Goal: Task Accomplishment & Management: Manage account settings

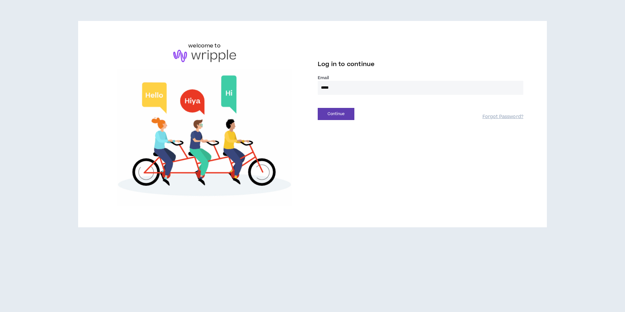
type input "**********"
click at [320, 117] on button "Continue" at bounding box center [336, 114] width 37 height 12
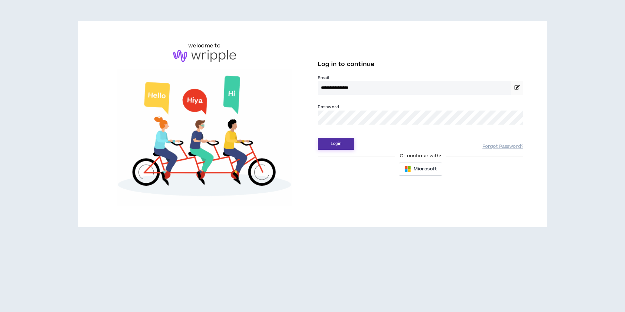
click at [352, 144] on button "Login" at bounding box center [336, 144] width 37 height 12
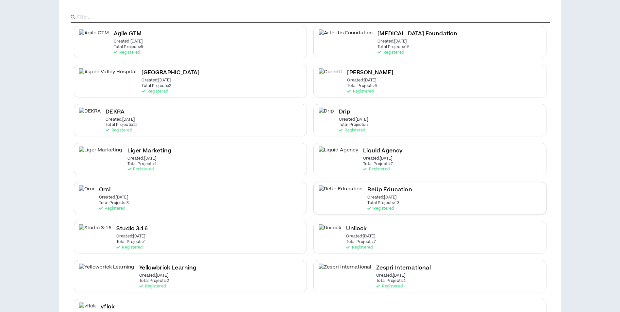
scroll to position [90, 0]
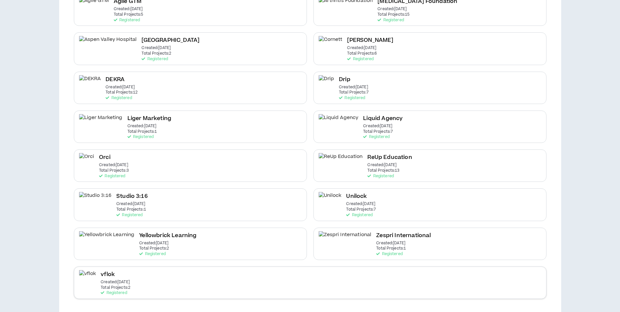
click at [210, 286] on div "vflok Created: Feb 24 2025 Total Projects: 2 Registered" at bounding box center [310, 283] width 473 height 32
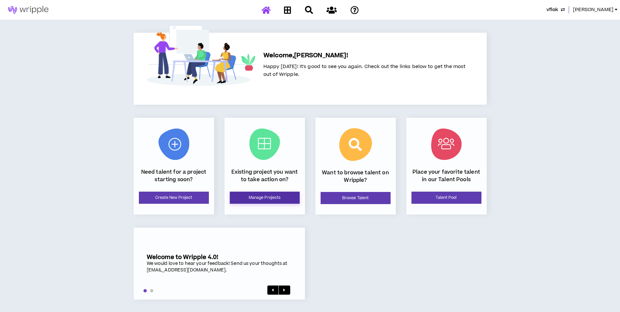
click at [266, 194] on link "Manage Projects" at bounding box center [265, 198] width 70 height 12
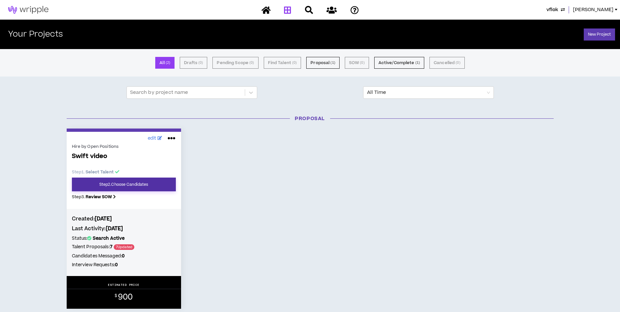
click at [132, 187] on link "Step 2 . Choose Candidates" at bounding box center [124, 185] width 104 height 14
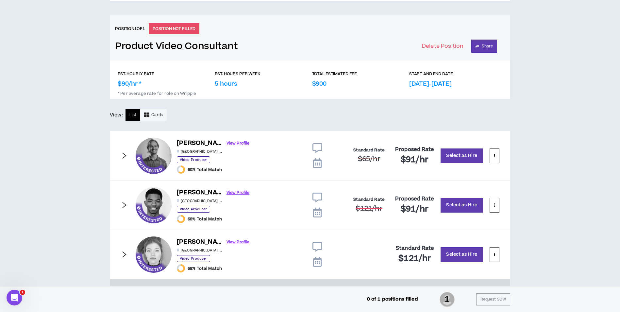
click at [126, 256] on icon "right" at bounding box center [124, 254] width 7 height 7
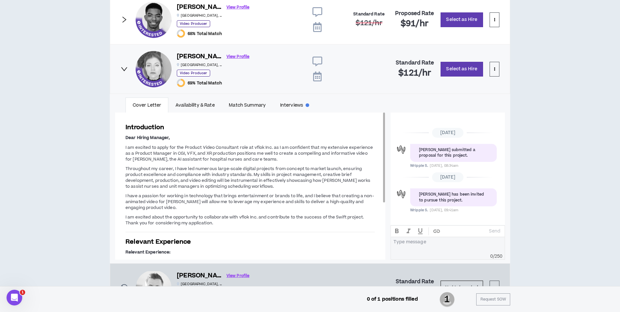
scroll to position [449, 0]
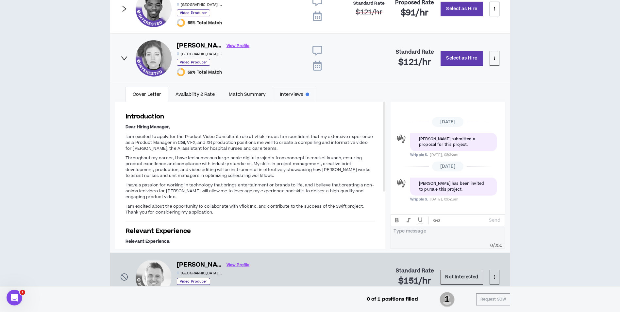
click at [282, 92] on link "Interviews" at bounding box center [294, 94] width 43 height 15
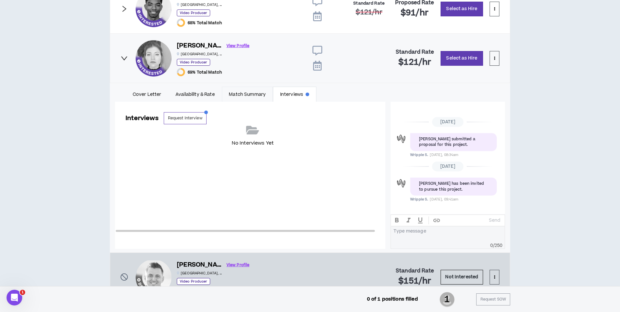
click at [254, 93] on link "Match Summary" at bounding box center [247, 94] width 51 height 15
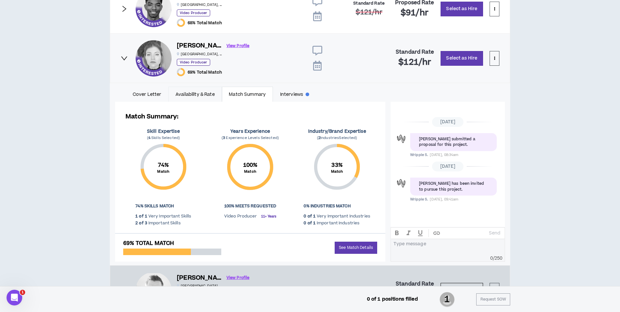
click at [203, 94] on link "Availability & Rate" at bounding box center [194, 94] width 53 height 15
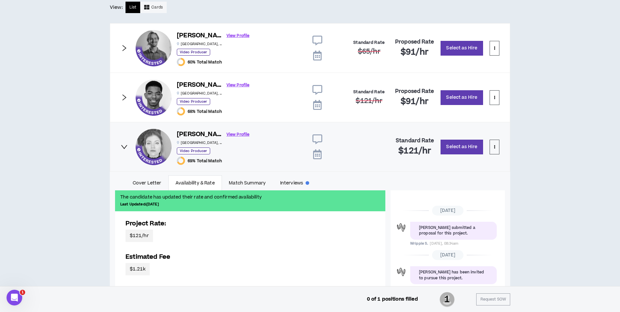
scroll to position [351, 0]
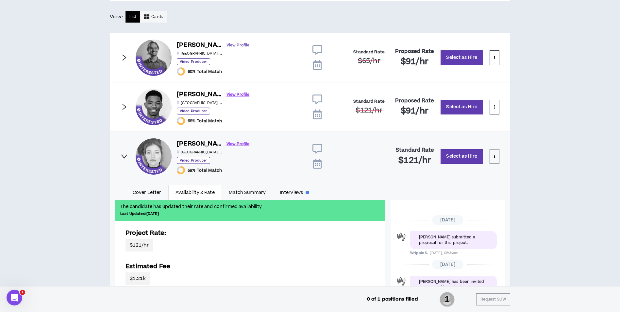
click at [227, 42] on link "View Profile" at bounding box center [238, 45] width 23 height 11
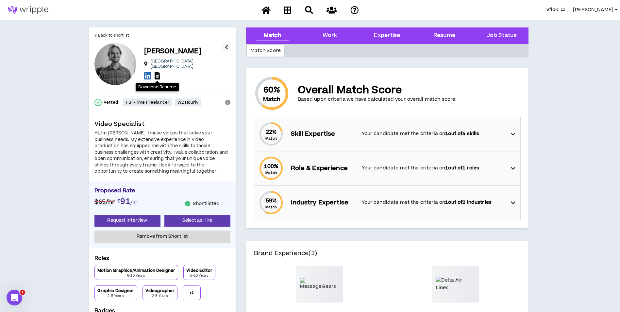
click at [157, 72] on icon at bounding box center [158, 76] width 6 height 8
click at [107, 31] on link "Back to shortlist" at bounding box center [112, 35] width 35 height 16
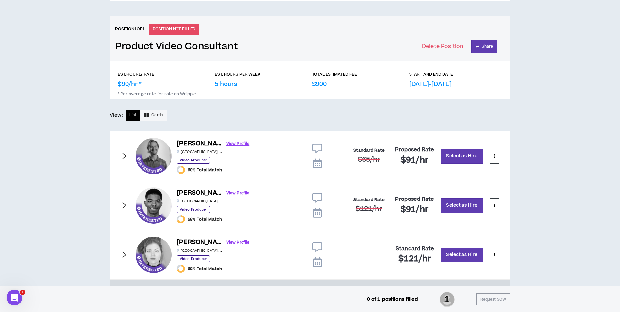
scroll to position [262, 0]
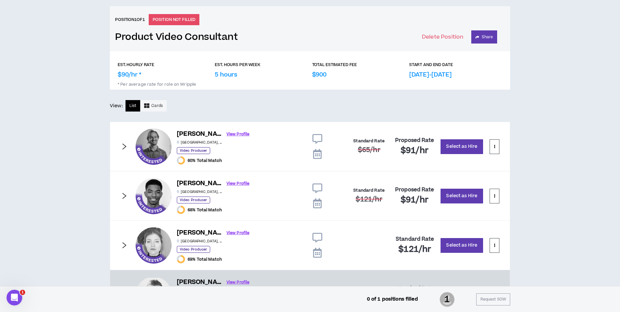
click at [240, 184] on div "Kameron B. View Profile Atlanta , GA Video Producer 68% Total Match" at bounding box center [219, 196] width 166 height 36
click at [234, 185] on link "View Profile" at bounding box center [238, 183] width 23 height 11
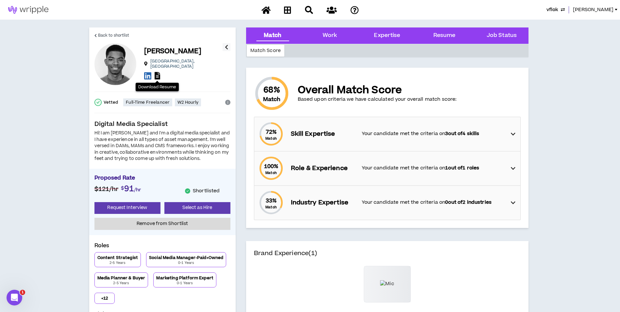
click at [157, 77] on icon at bounding box center [158, 76] width 6 height 8
click at [109, 31] on link "Back to shortlist" at bounding box center [112, 35] width 35 height 16
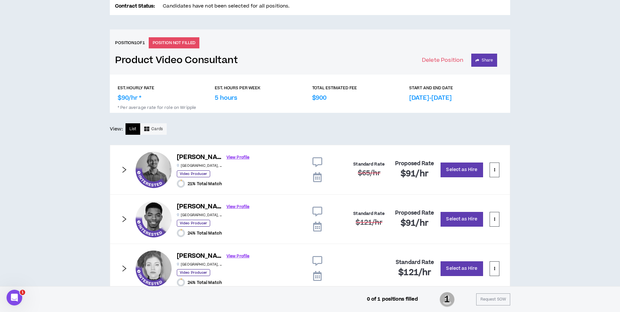
scroll to position [262, 0]
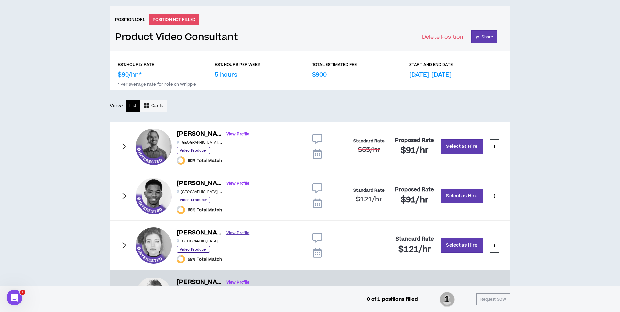
click at [227, 237] on link "View Profile" at bounding box center [238, 232] width 23 height 11
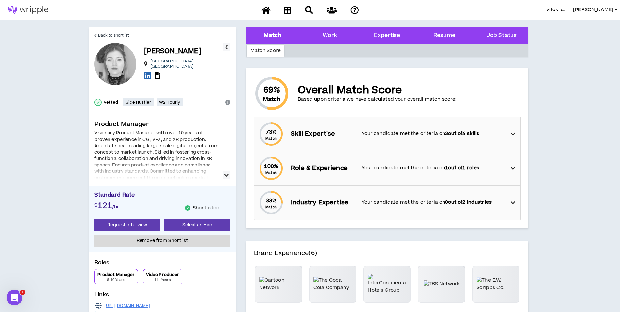
click at [160, 73] on div at bounding box center [183, 76] width 78 height 9
click at [158, 74] on icon at bounding box center [158, 76] width 6 height 8
click at [598, 4] on div "vflok Mason" at bounding box center [310, 10] width 620 height 20
click at [604, 9] on span "[PERSON_NAME]" at bounding box center [593, 9] width 41 height 7
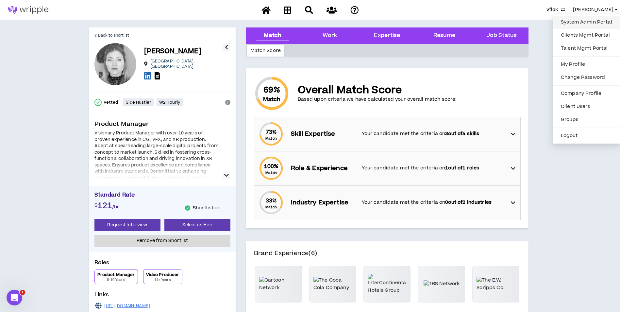
click at [591, 25] on link "System Admin Portal" at bounding box center [586, 22] width 59 height 10
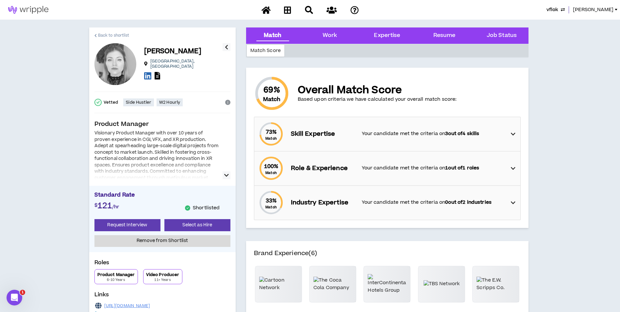
click at [106, 36] on span "Back to shortlist" at bounding box center [113, 35] width 31 height 6
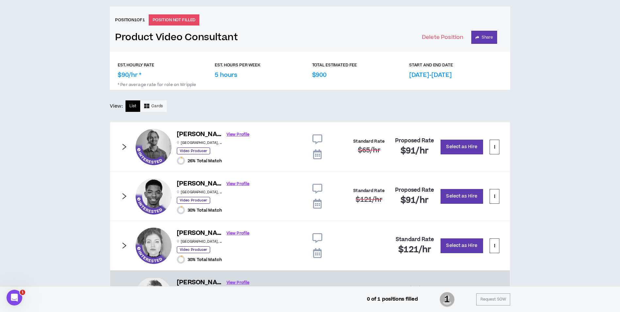
scroll to position [262, 0]
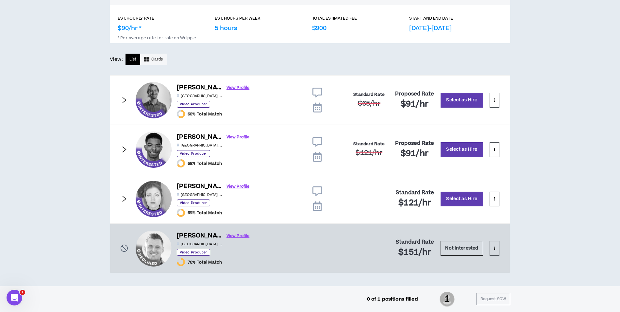
click at [127, 150] on icon "right" at bounding box center [124, 149] width 7 height 7
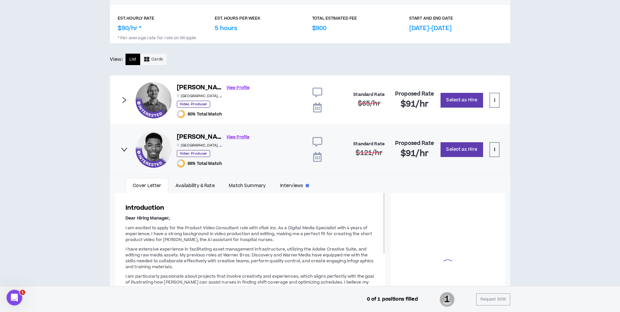
click at [127, 150] on icon "right" at bounding box center [124, 149] width 7 height 7
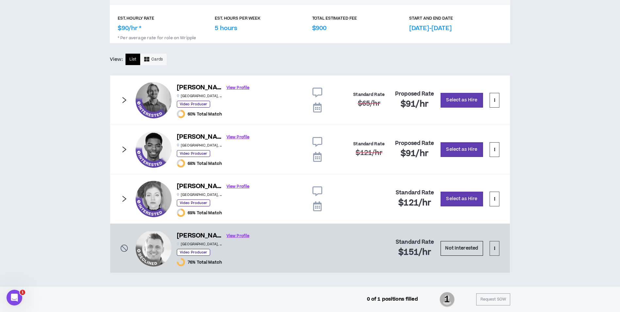
click at [122, 204] on div "Brandy D. View Profile Atlanta , GA Video Producer 69% Total Match Standard Rat…" at bounding box center [310, 199] width 401 height 50
click at [125, 199] on icon "right" at bounding box center [125, 199] width 4 height 6
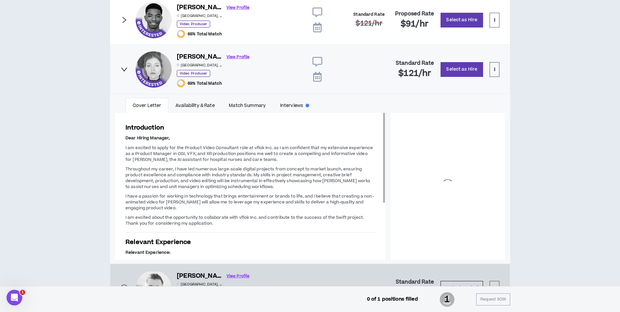
scroll to position [439, 0]
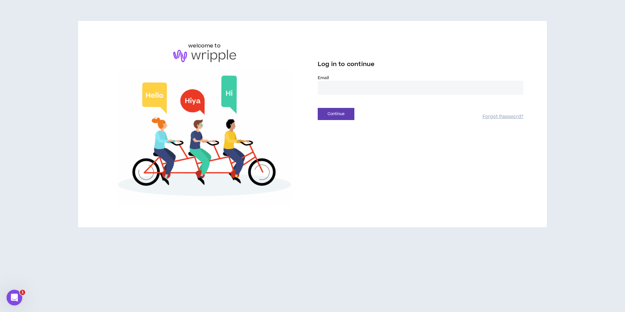
click at [347, 91] on input "email" at bounding box center [421, 88] width 206 height 14
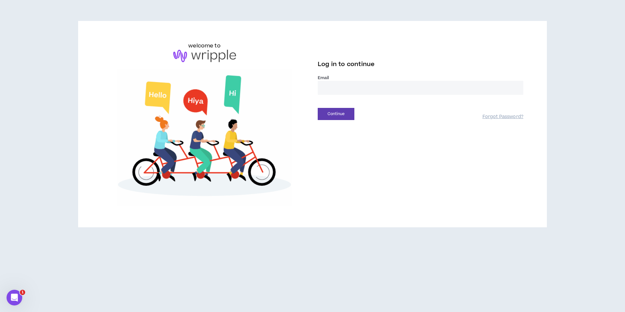
type input "**********"
click at [342, 114] on button "Continue" at bounding box center [336, 114] width 37 height 12
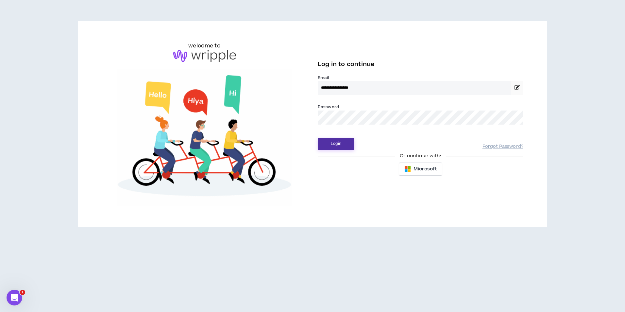
click at [342, 140] on button "Login" at bounding box center [336, 144] width 37 height 12
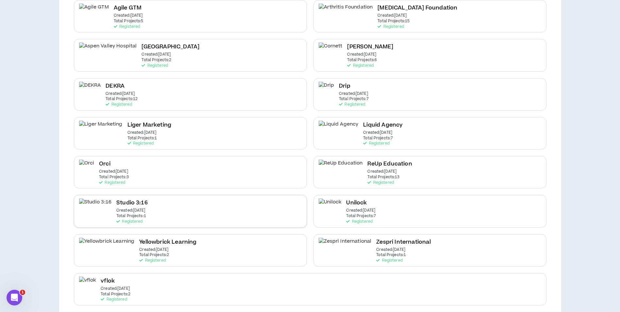
scroll to position [90, 0]
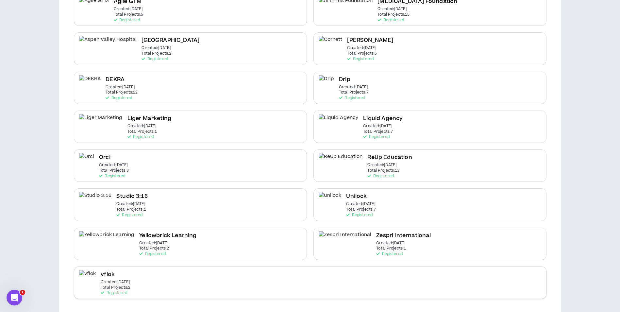
click at [217, 290] on div "vflok Created: Feb 24 2025 Total Projects: 2 Registered" at bounding box center [310, 283] width 473 height 32
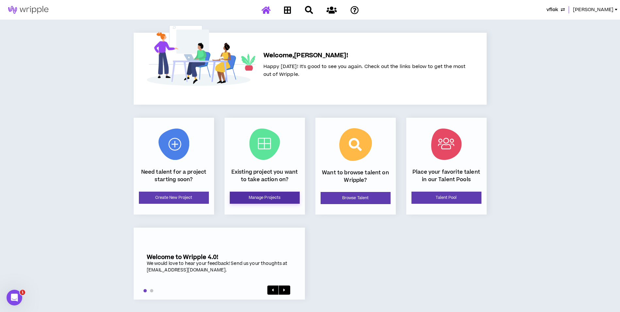
click at [275, 198] on link "Manage Projects" at bounding box center [265, 198] width 70 height 12
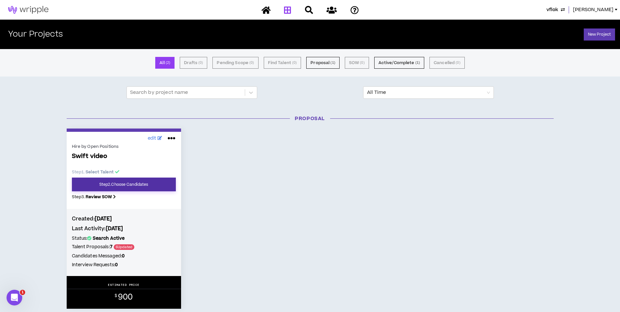
click at [168, 189] on link "Step 2 . Choose Candidates" at bounding box center [124, 185] width 104 height 14
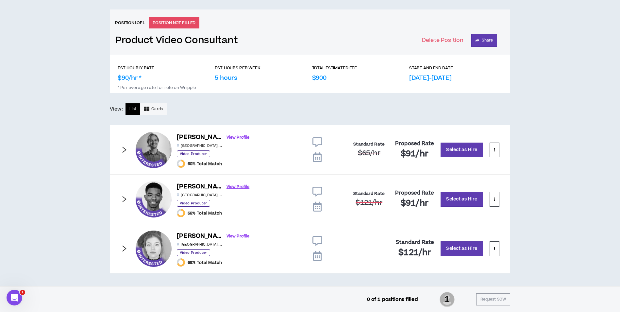
scroll to position [259, 0]
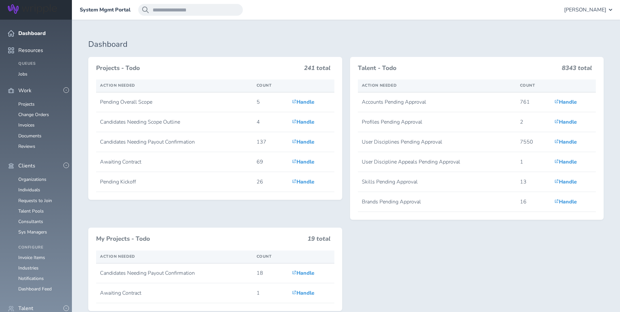
scroll to position [229, 0]
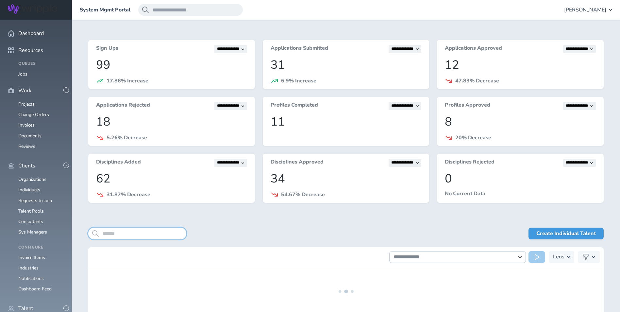
click at [140, 232] on input "search" at bounding box center [137, 234] width 98 height 12
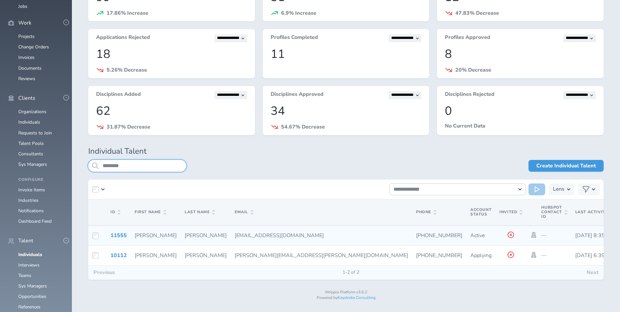
scroll to position [73, 0]
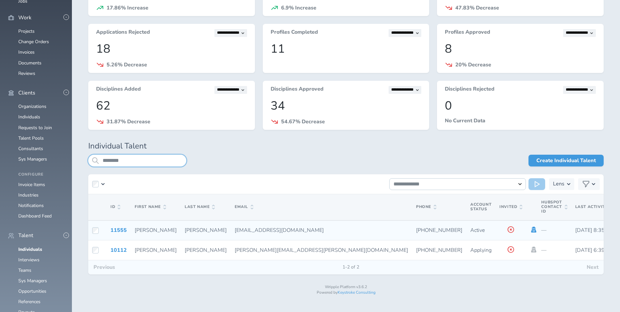
type input "********"
click at [532, 230] on icon at bounding box center [534, 230] width 5 height 6
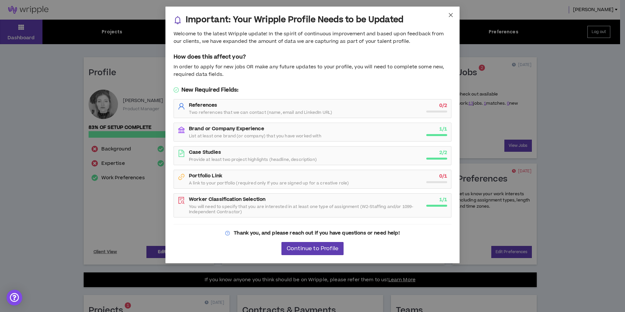
click at [452, 16] on icon "close" at bounding box center [451, 15] width 4 height 4
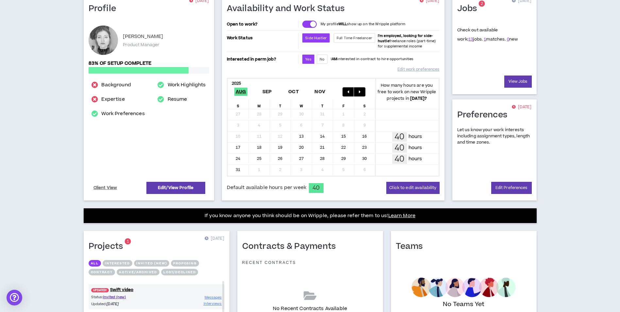
scroll to position [141, 0]
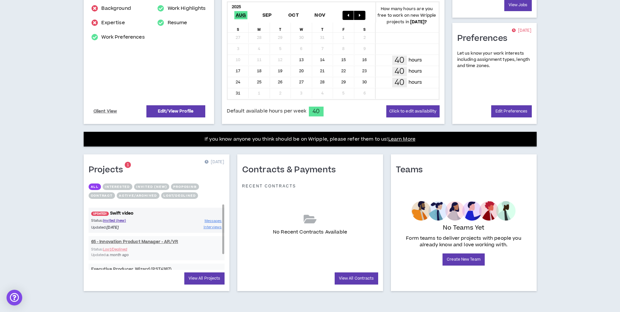
click at [127, 216] on link "UPDATED! Swift video" at bounding box center [157, 213] width 136 height 6
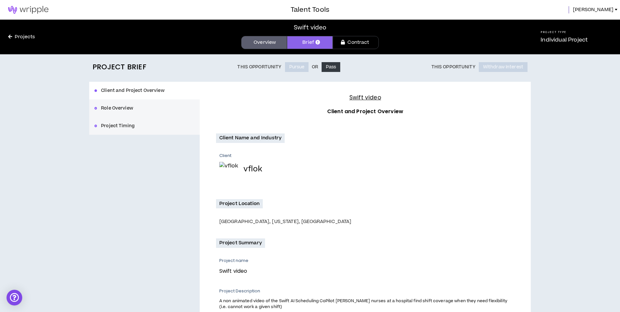
click at [271, 41] on link "Overview" at bounding box center [264, 42] width 46 height 13
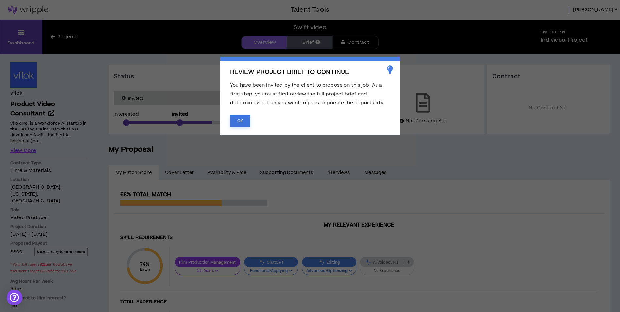
click at [243, 121] on button "OK" at bounding box center [240, 120] width 20 height 11
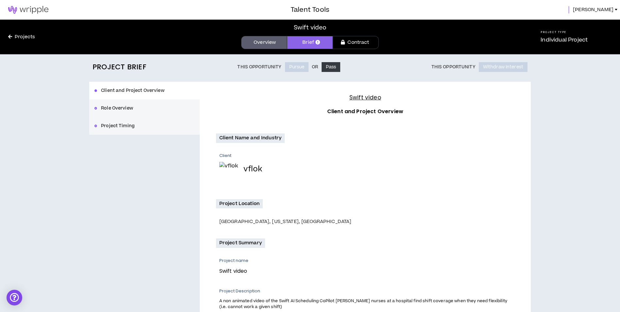
click at [604, 11] on span "Brandy" at bounding box center [593, 9] width 41 height 7
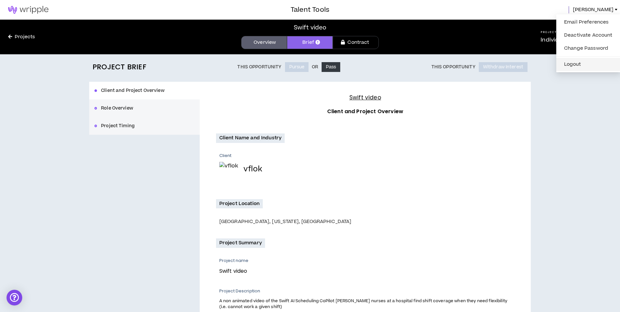
click at [580, 64] on button "Logout" at bounding box center [589, 65] width 56 height 10
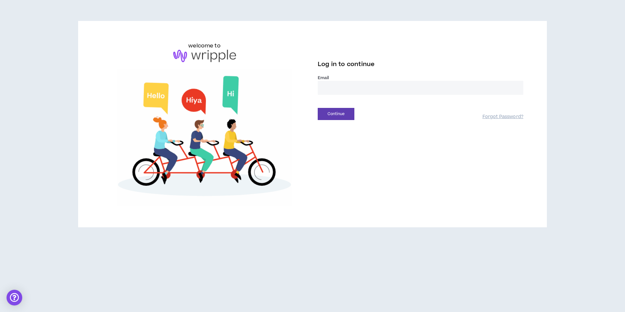
click at [339, 89] on input "email" at bounding box center [421, 88] width 206 height 14
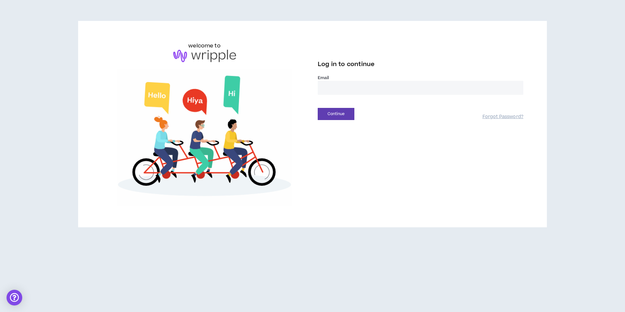
type input "**********"
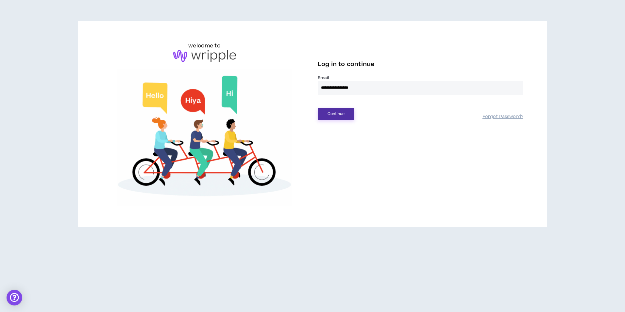
click at [331, 117] on button "Continue" at bounding box center [336, 114] width 37 height 12
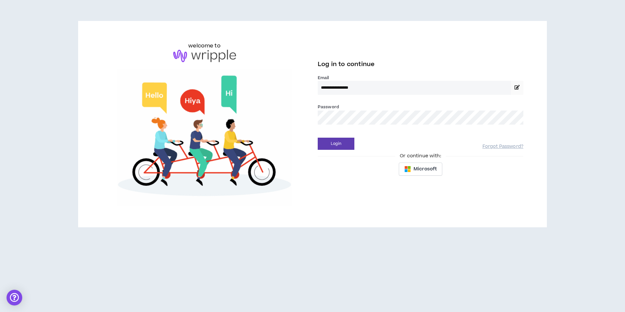
click at [341, 136] on div "Login Forgot Password?" at bounding box center [421, 141] width 206 height 17
click at [345, 145] on button "Login" at bounding box center [336, 144] width 37 height 12
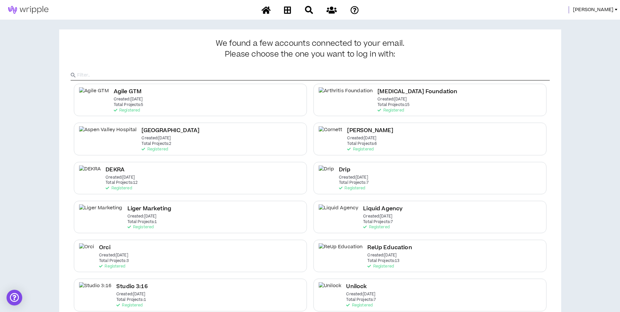
click at [610, 7] on span "[PERSON_NAME]" at bounding box center [593, 9] width 41 height 7
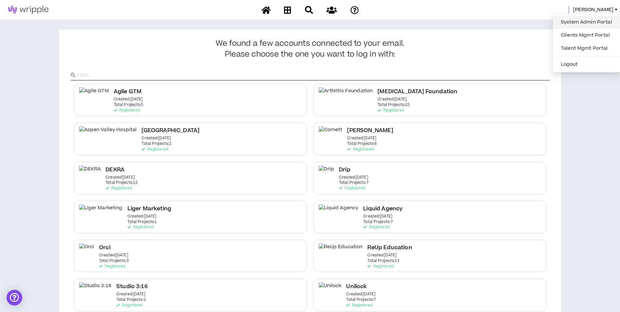
click at [578, 24] on link "System Admin Portal" at bounding box center [586, 22] width 59 height 10
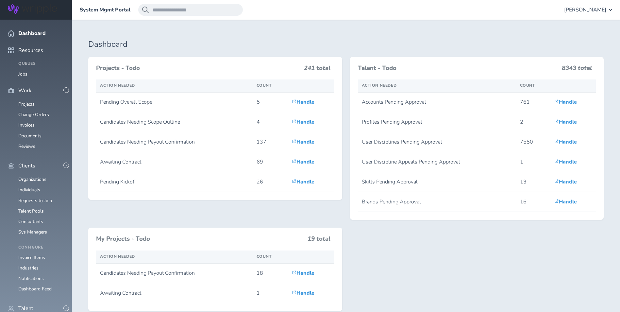
scroll to position [196, 0]
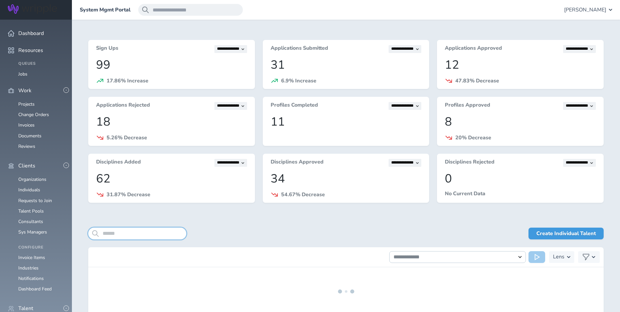
click at [153, 236] on input "search" at bounding box center [137, 234] width 98 height 12
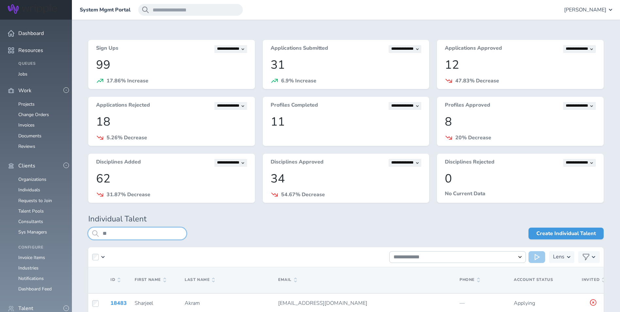
type input "*"
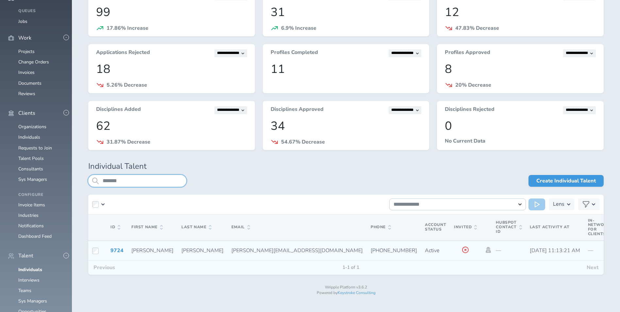
scroll to position [53, 0]
type input "*******"
click at [485, 249] on icon at bounding box center [488, 250] width 7 height 6
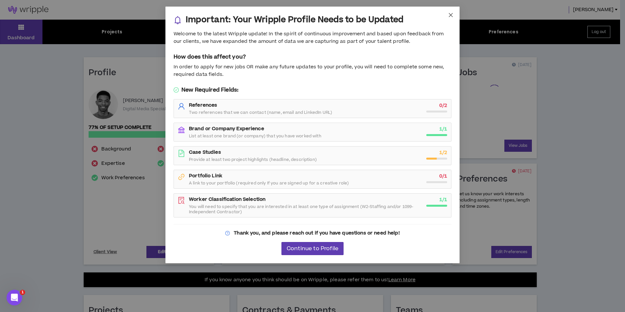
click at [449, 11] on span "Close" at bounding box center [451, 16] width 18 height 18
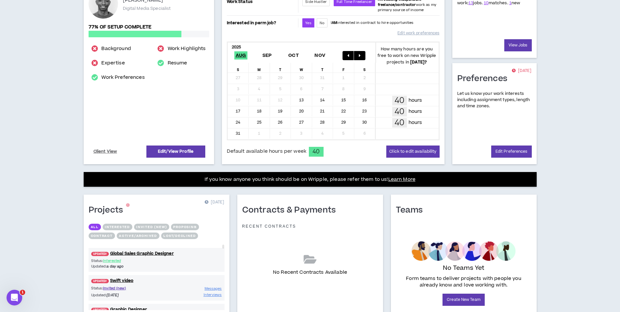
scroll to position [141, 0]
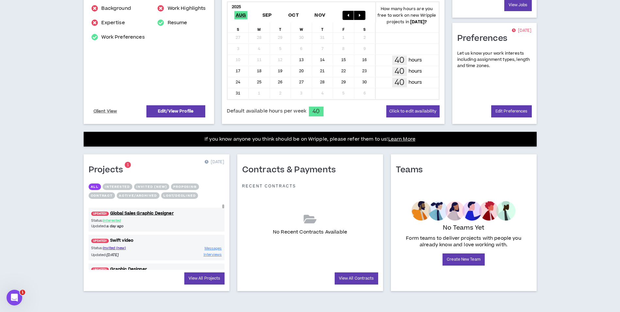
click at [128, 238] on link "UPDATED! Swift video" at bounding box center [157, 240] width 136 height 6
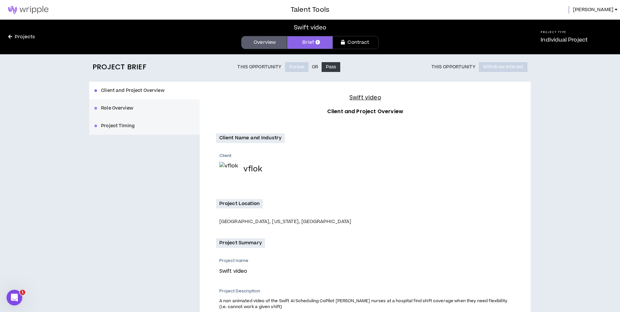
click at [155, 111] on button "Role Overview" at bounding box center [144, 108] width 111 height 18
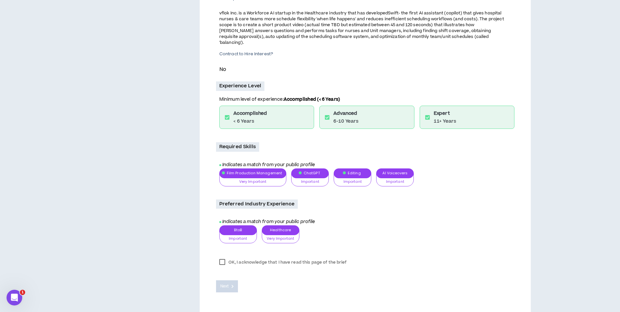
scroll to position [30, 0]
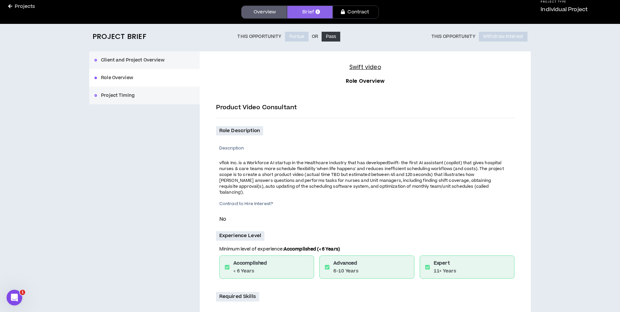
click at [152, 94] on button "Project Timing" at bounding box center [144, 96] width 111 height 18
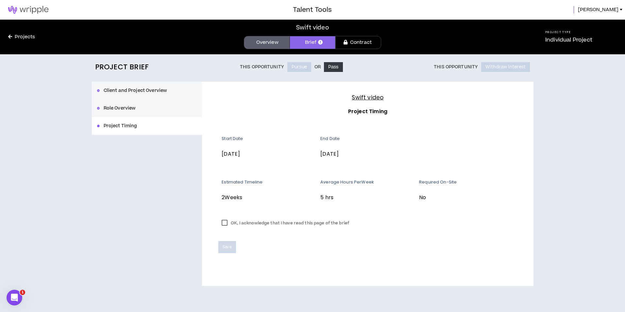
click at [267, 40] on link "Overview" at bounding box center [267, 42] width 46 height 13
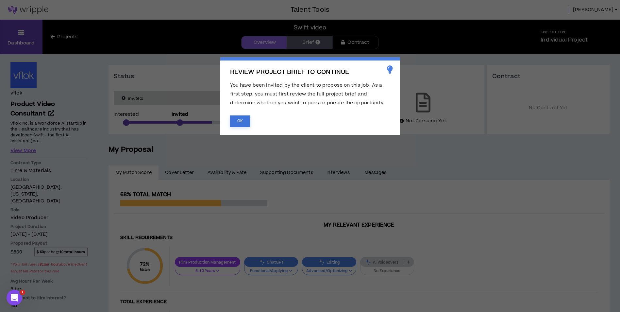
click at [234, 126] on button "OK" at bounding box center [240, 120] width 20 height 11
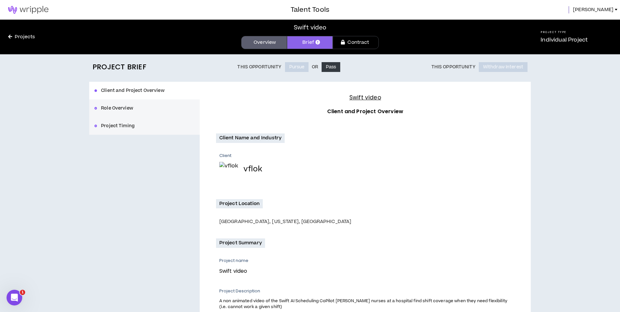
click at [609, 10] on span "Kameron" at bounding box center [593, 9] width 41 height 7
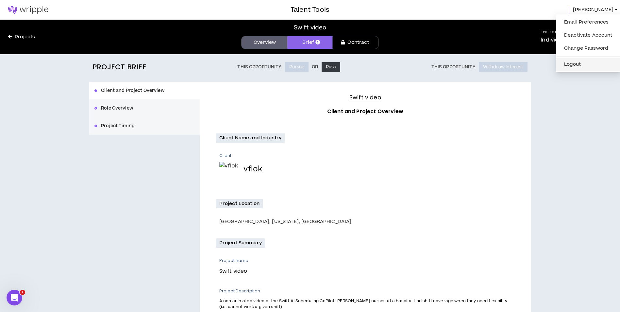
click at [589, 65] on button "Logout" at bounding box center [589, 65] width 56 height 10
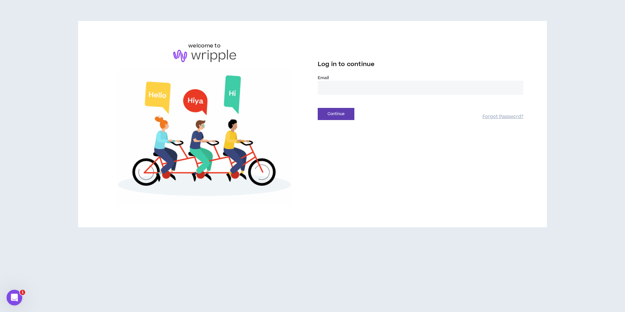
click at [358, 93] on input "email" at bounding box center [421, 88] width 206 height 14
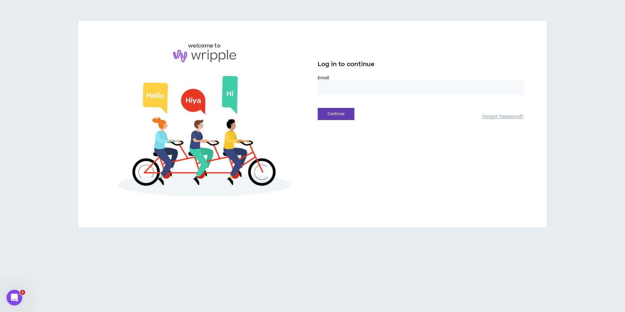
type input "**********"
click at [339, 117] on button "Continue" at bounding box center [336, 114] width 37 height 12
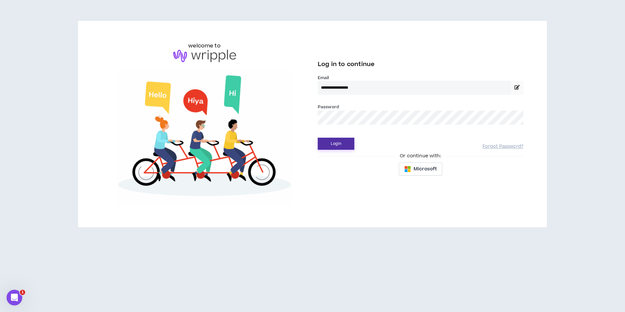
click at [346, 145] on button "Login" at bounding box center [336, 144] width 37 height 12
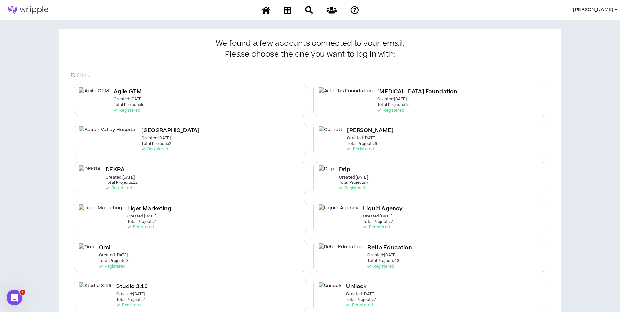
click at [610, 9] on span "Mason" at bounding box center [593, 9] width 41 height 7
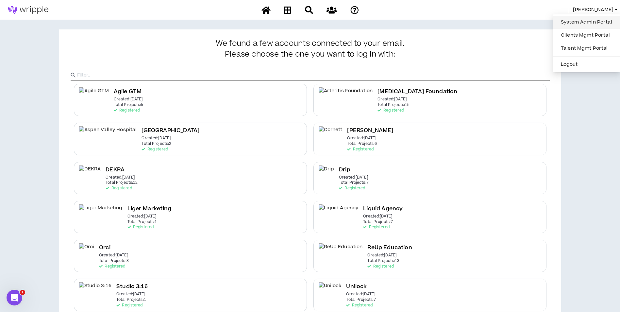
click at [592, 20] on link "System Admin Portal" at bounding box center [586, 22] width 59 height 10
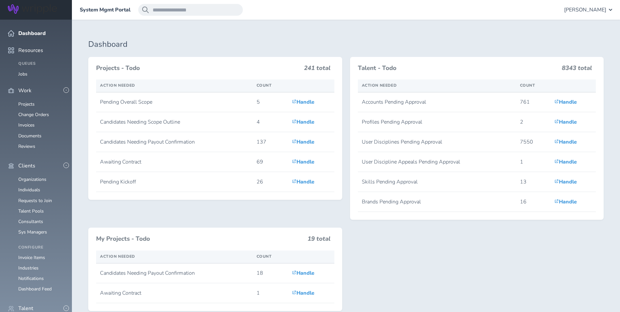
scroll to position [196, 0]
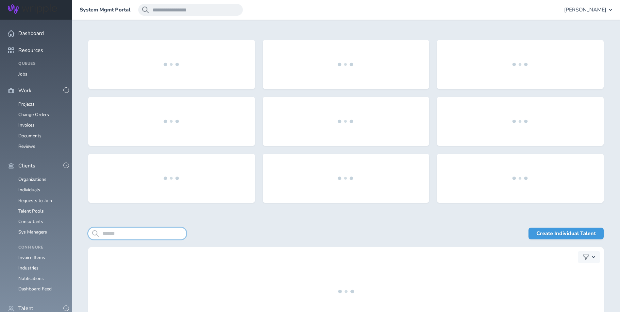
click at [149, 234] on input "search" at bounding box center [137, 234] width 98 height 12
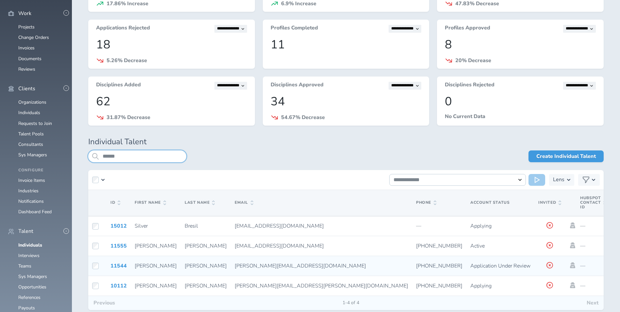
scroll to position [113, 0]
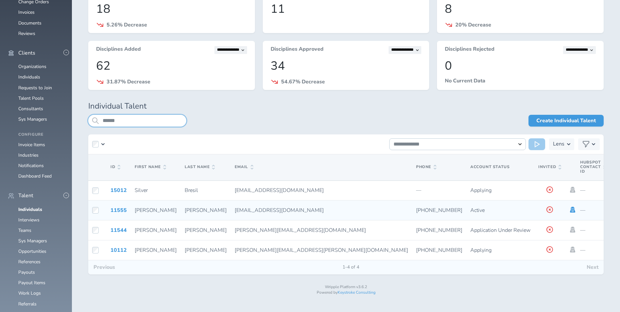
type input "******"
click at [570, 209] on icon at bounding box center [572, 210] width 5 height 6
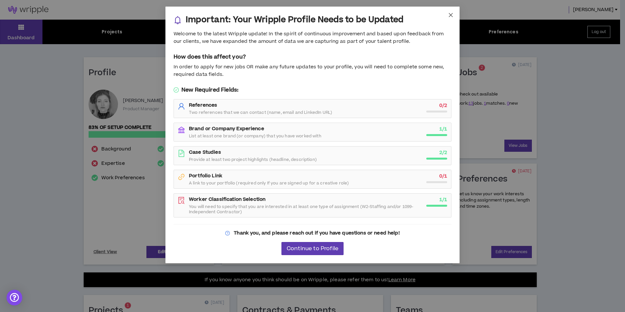
click at [450, 14] on icon "close" at bounding box center [451, 15] width 4 height 4
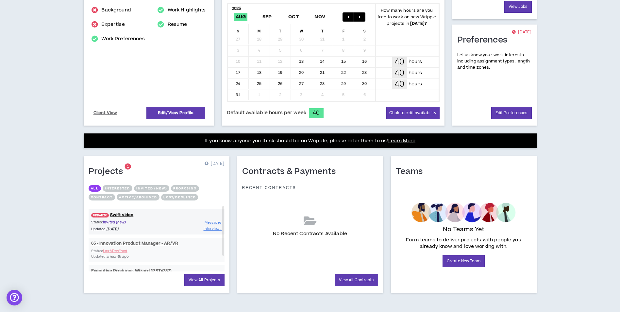
scroll to position [141, 0]
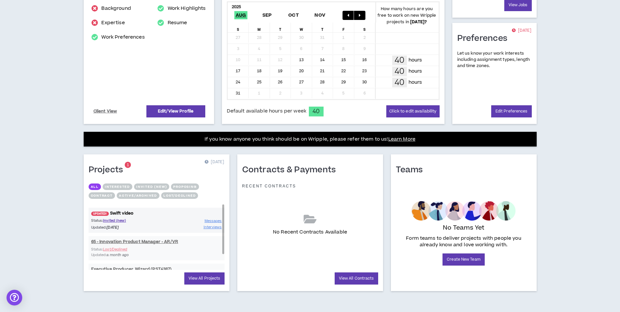
click at [124, 212] on link "UPDATED! Swift video" at bounding box center [157, 213] width 136 height 6
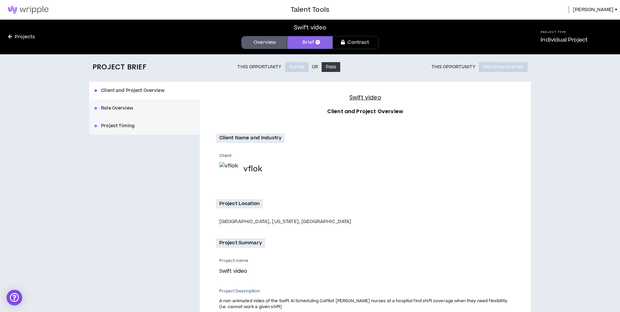
click at [249, 47] on link "Overview" at bounding box center [264, 42] width 46 height 13
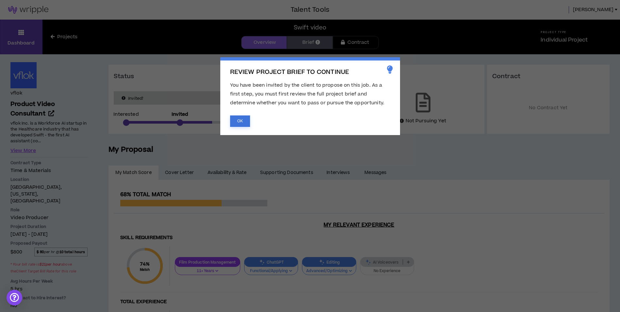
drag, startPoint x: 244, startPoint y: 121, endPoint x: 405, endPoint y: 33, distance: 183.4
click at [244, 121] on button "OK" at bounding box center [240, 120] width 20 height 11
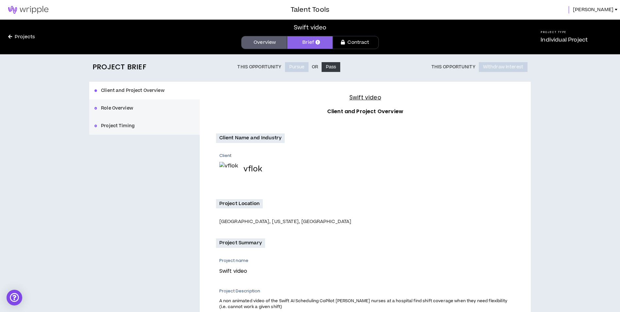
click at [609, 9] on span "[PERSON_NAME]" at bounding box center [593, 9] width 41 height 7
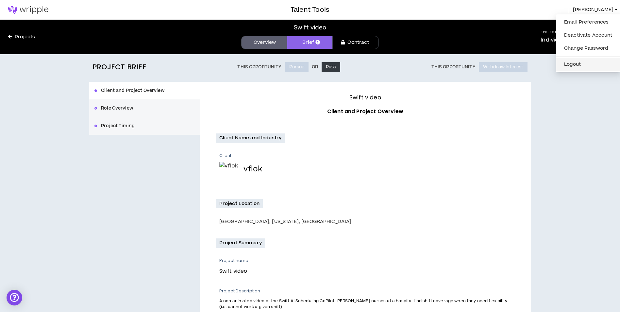
click at [585, 67] on button "Logout" at bounding box center [589, 65] width 56 height 10
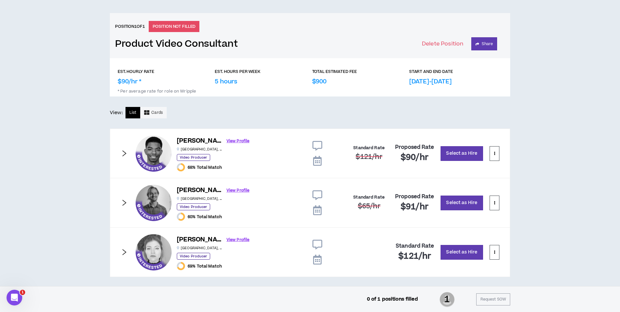
scroll to position [259, 0]
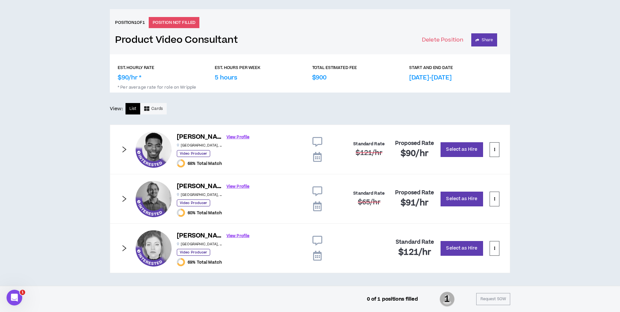
click at [126, 152] on icon "right" at bounding box center [124, 149] width 7 height 7
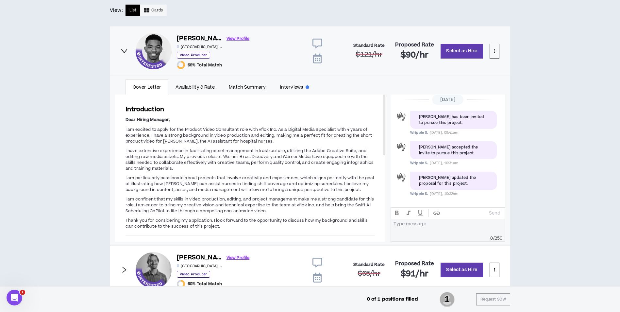
scroll to position [357, 0]
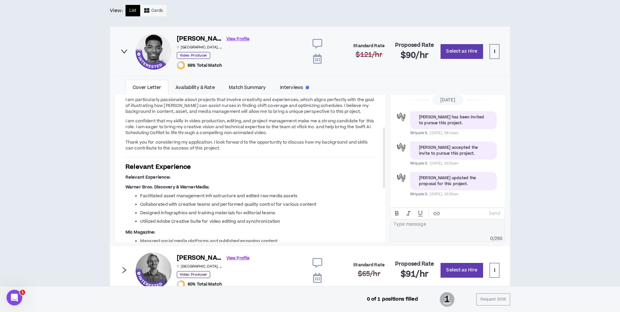
click at [125, 271] on icon "right" at bounding box center [125, 270] width 4 height 6
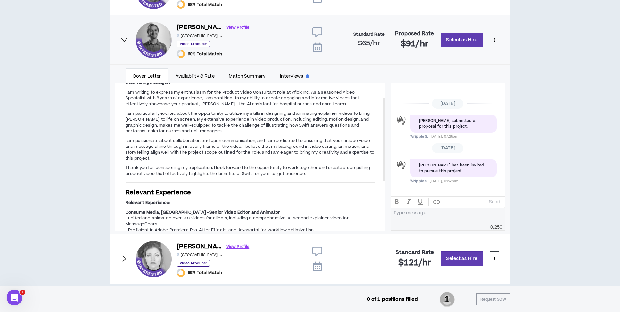
scroll to position [428, 0]
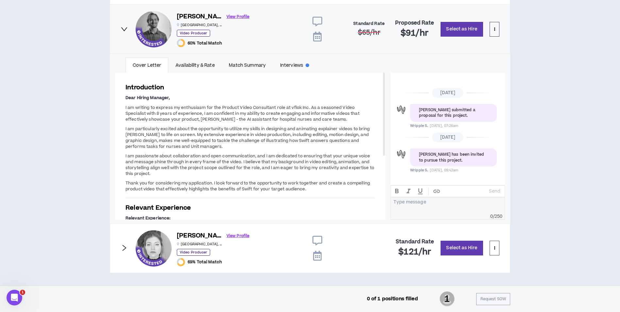
click at [122, 32] on icon "right" at bounding box center [124, 29] width 7 height 7
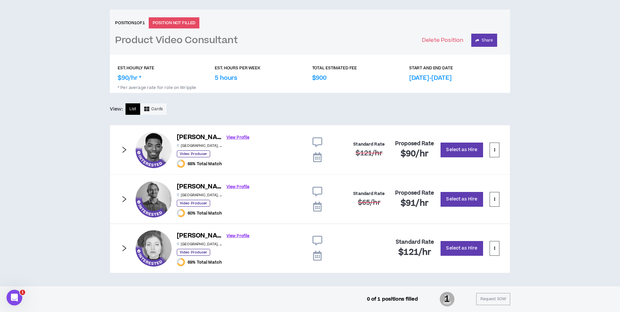
scroll to position [259, 0]
click at [125, 149] on icon "right" at bounding box center [125, 149] width 4 height 6
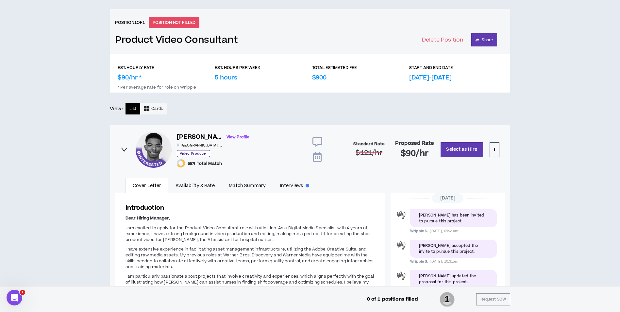
click at [124, 148] on icon "right" at bounding box center [124, 149] width 7 height 7
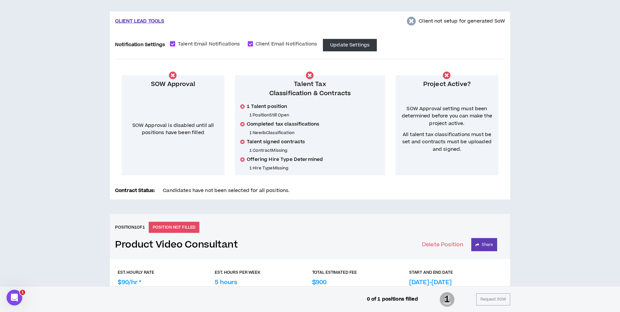
scroll to position [0, 0]
